Goal: Find specific page/section: Find specific page/section

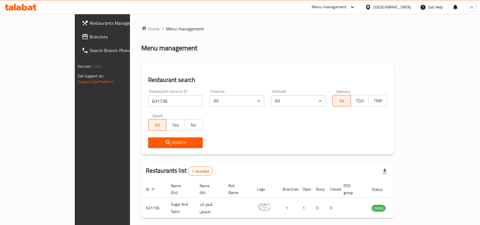
scroll to position [18, 0]
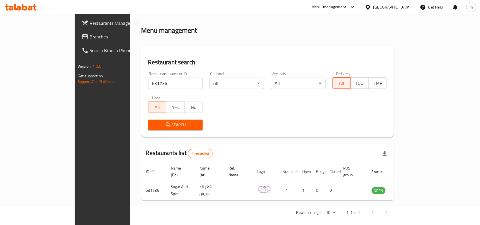
click at [408, 7] on div "[GEOGRAPHIC_DATA]" at bounding box center [392, 7] width 38 height 6
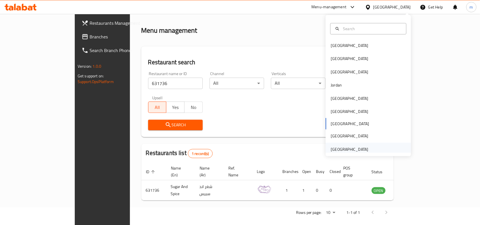
click at [359, 151] on div "[GEOGRAPHIC_DATA]" at bounding box center [350, 149] width 38 height 6
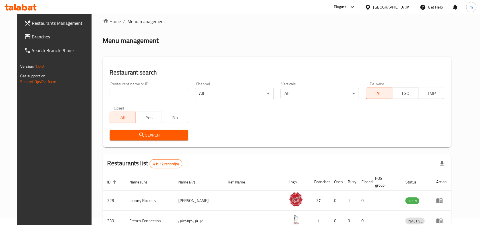
scroll to position [18, 0]
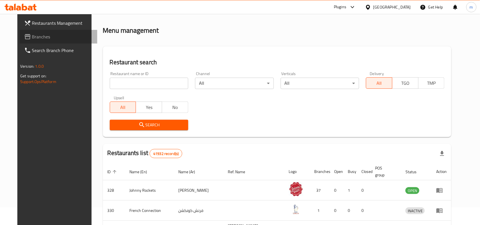
click at [32, 40] on span "Branches" at bounding box center [62, 36] width 61 height 7
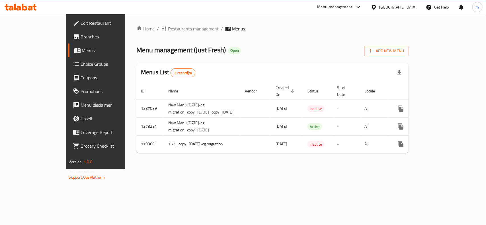
click at [220, 64] on div "Menus List 3 record(s)" at bounding box center [272, 72] width 272 height 19
click at [235, 29] on ol "Home / Restaurants management / Menus" at bounding box center [272, 28] width 272 height 7
click at [168, 29] on span "Restaurants management" at bounding box center [193, 28] width 51 height 7
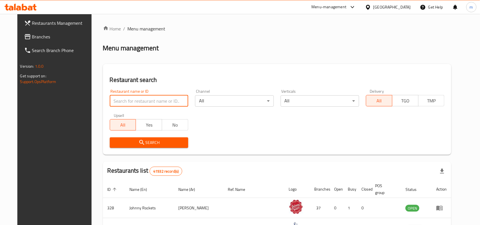
click at [150, 98] on input "search" at bounding box center [149, 100] width 79 height 11
paste input "8741"
type input "8741"
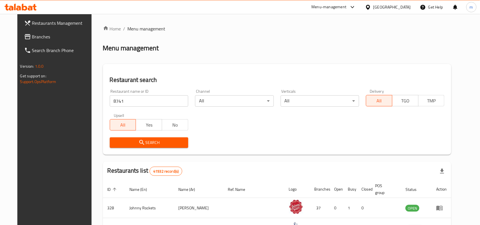
click at [155, 140] on span "Search" at bounding box center [148, 142] width 69 height 7
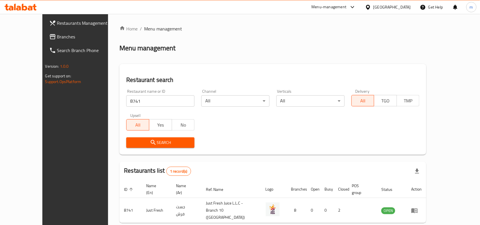
click at [57, 38] on span "Branches" at bounding box center [87, 36] width 61 height 7
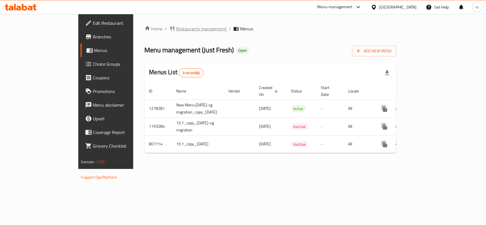
click at [176, 26] on span "Restaurants management" at bounding box center [201, 28] width 51 height 7
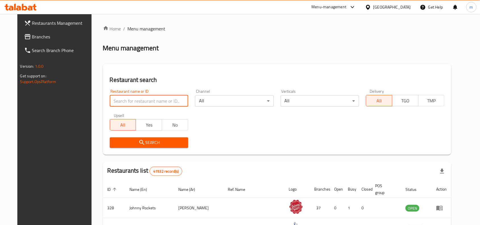
click at [139, 100] on input "search" at bounding box center [149, 100] width 79 height 11
paste input "8729"
type input "8729"
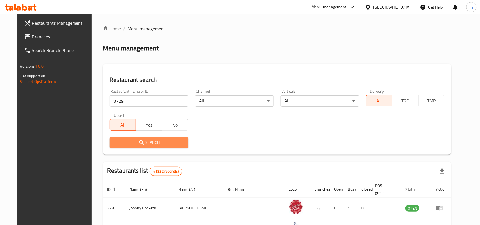
drag, startPoint x: 146, startPoint y: 144, endPoint x: 121, endPoint y: 143, distance: 24.5
click at [121, 143] on span "Search" at bounding box center [148, 142] width 69 height 7
